Goal: Complete application form

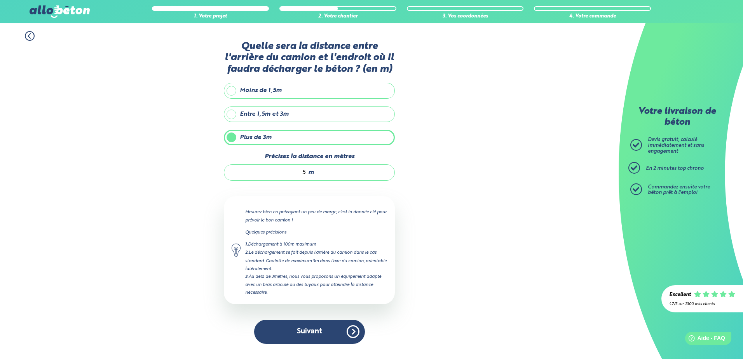
drag, startPoint x: 307, startPoint y: 171, endPoint x: 332, endPoint y: 157, distance: 28.4
click at [320, 168] on div "5 m" at bounding box center [309, 172] width 171 height 16
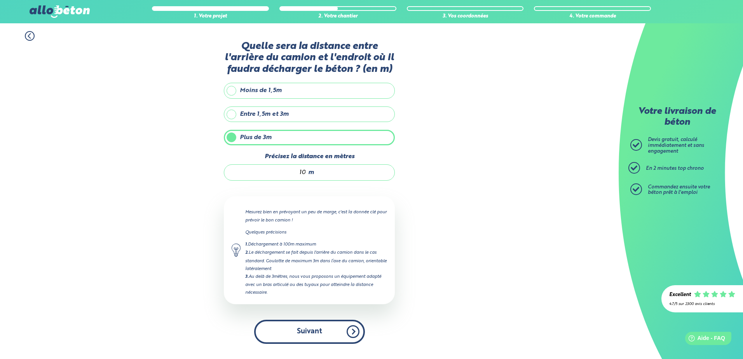
type input "10"
click at [324, 333] on button "Suivant" at bounding box center [309, 332] width 111 height 24
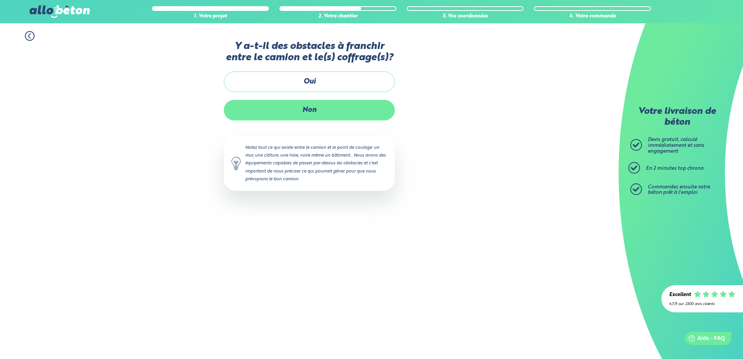
click at [306, 112] on label "Non" at bounding box center [309, 110] width 171 height 21
click at [0, 0] on input "Non" at bounding box center [0, 0] width 0 height 0
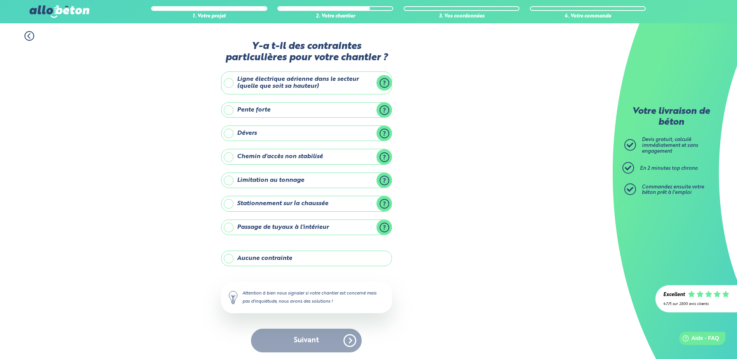
click at [242, 259] on label "Aucune contrainte" at bounding box center [306, 259] width 171 height 16
click at [0, 0] on input "Aucune contrainte" at bounding box center [0, 0] width 0 height 0
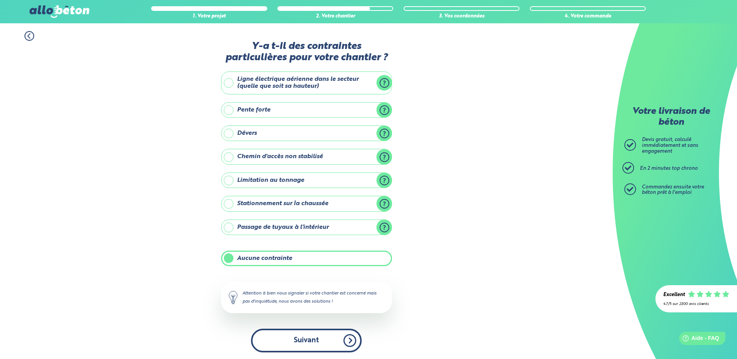
click at [305, 337] on button "Suivant" at bounding box center [306, 341] width 111 height 24
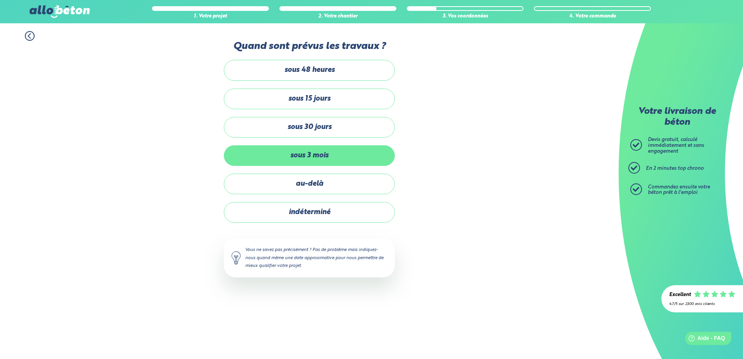
click at [303, 158] on label "sous 3 mois" at bounding box center [309, 155] width 171 height 21
click at [0, 0] on input "sous 3 mois" at bounding box center [0, 0] width 0 height 0
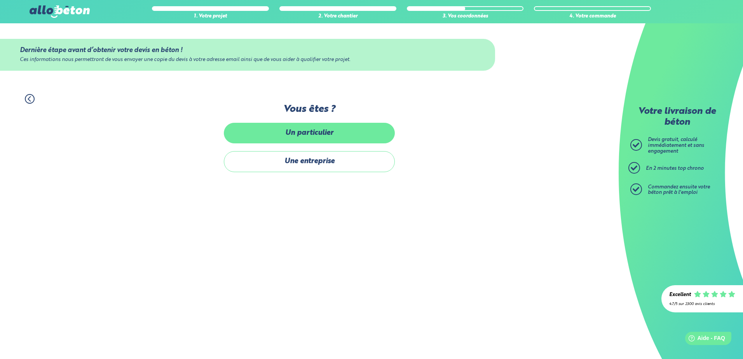
click at [301, 132] on label "Un particulier" at bounding box center [309, 133] width 171 height 21
click at [0, 0] on input "Un particulier" at bounding box center [0, 0] width 0 height 0
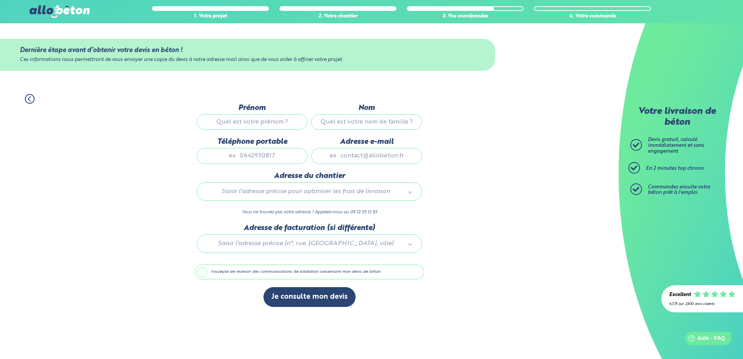
click at [674, 294] on div "Excellent" at bounding box center [680, 295] width 22 height 6
click at [717, 299] on div "Excellent 4.7/5 sur 2300 avis clients" at bounding box center [702, 299] width 66 height 18
